Goal: Information Seeking & Learning: Learn about a topic

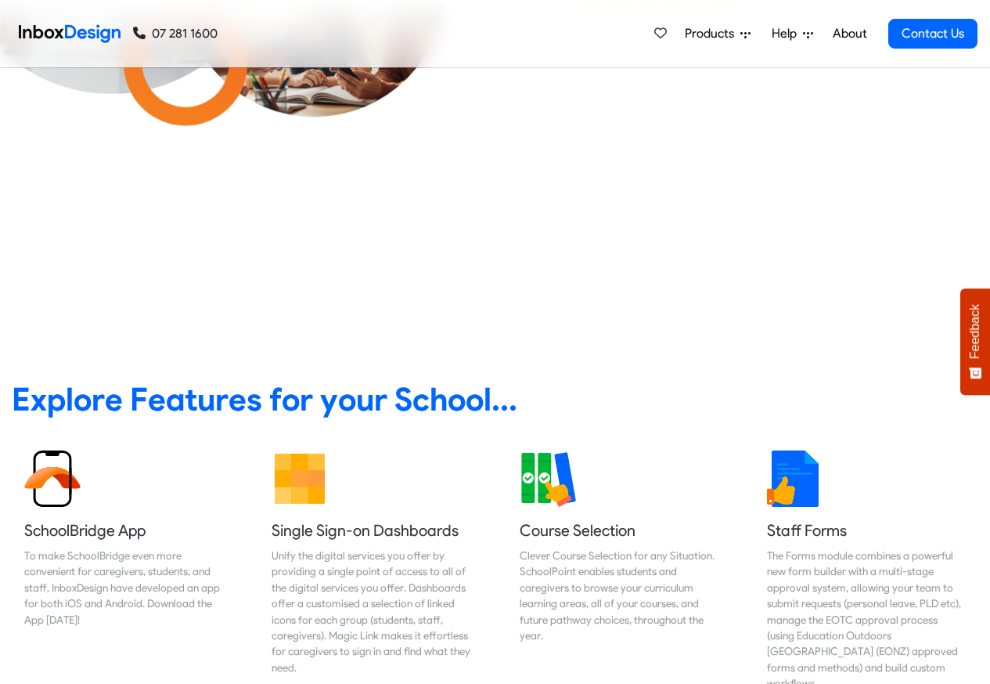
scroll to position [376, 0]
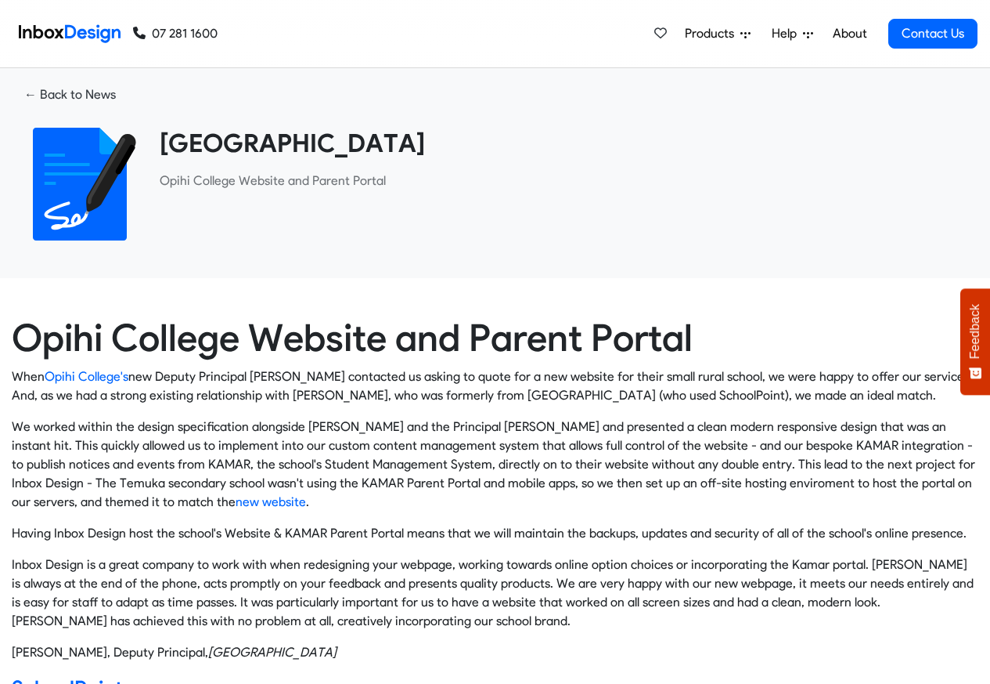
click at [702, 32] on span "Products" at bounding box center [713, 33] width 56 height 19
